Goal: Task Accomplishment & Management: Use online tool/utility

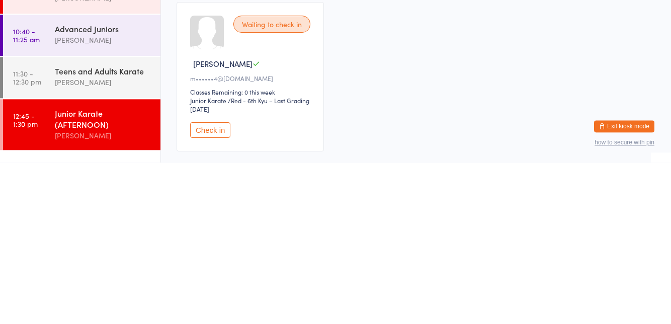
click at [222, 289] on button "Check in" at bounding box center [210, 292] width 40 height 16
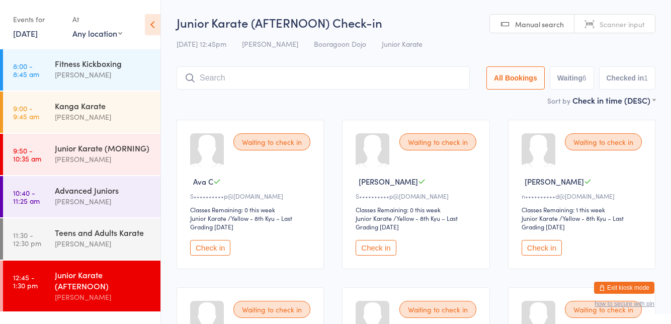
click at [383, 250] on button "Check in" at bounding box center [376, 248] width 40 height 16
click at [196, 249] on button "Check in" at bounding box center [210, 248] width 40 height 16
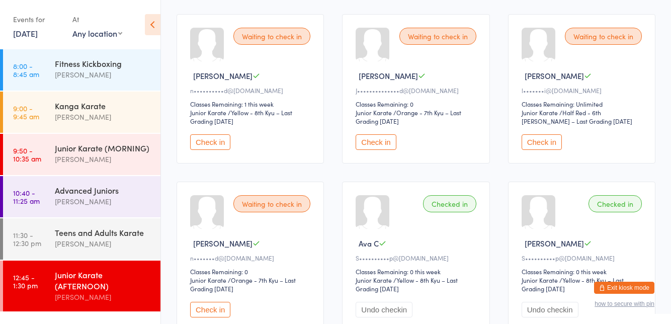
scroll to position [103, 0]
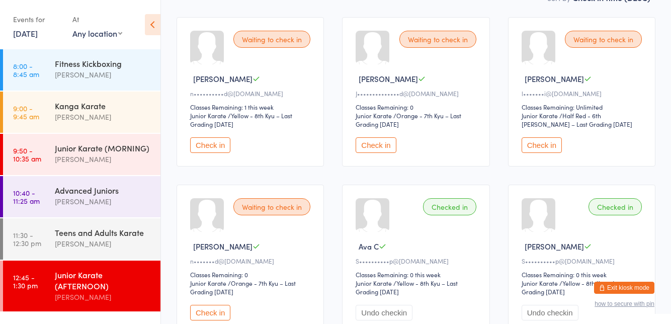
click at [372, 146] on button "Check in" at bounding box center [376, 145] width 40 height 16
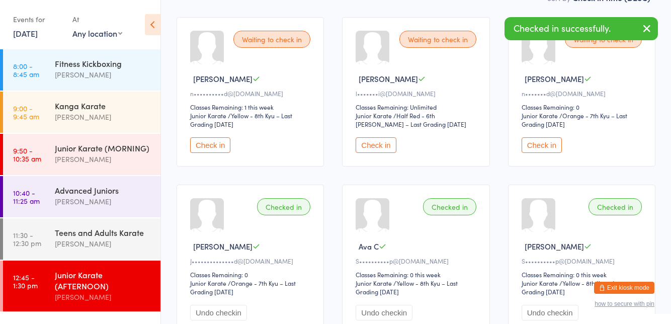
click at [198, 146] on button "Check in" at bounding box center [210, 145] width 40 height 16
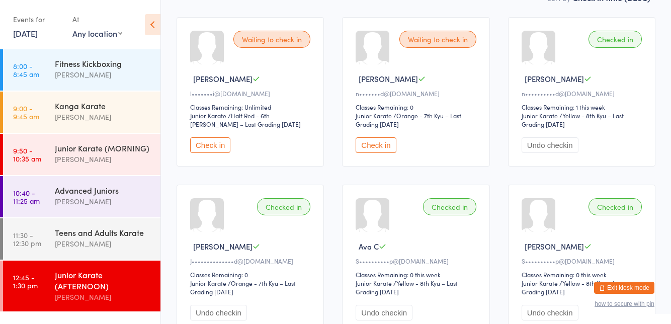
click at [218, 131] on div "Waiting to check in Connor D l•••••••i@hotmail.com Classes Remaining: Unlimited…" at bounding box center [250, 91] width 147 height 149
click at [210, 138] on button "Check in" at bounding box center [210, 145] width 40 height 16
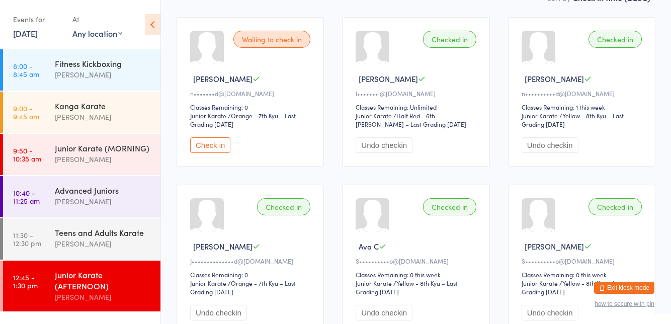
click at [219, 148] on button "Check in" at bounding box center [210, 145] width 40 height 16
